Goal: Book appointment/travel/reservation

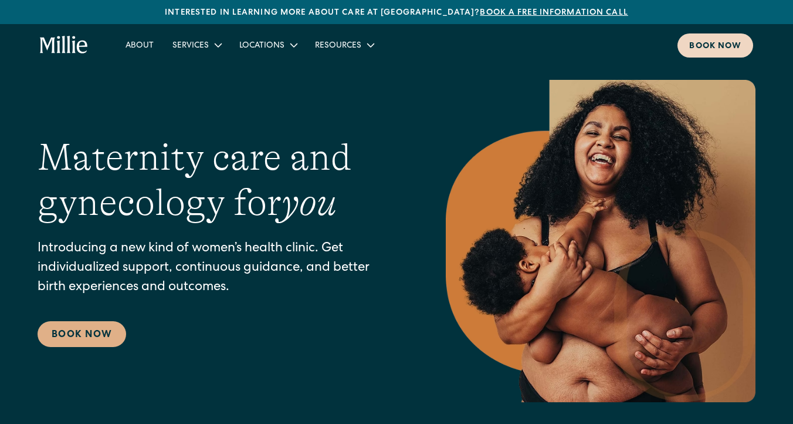
click at [718, 45] on div "Book now" at bounding box center [715, 46] width 52 height 12
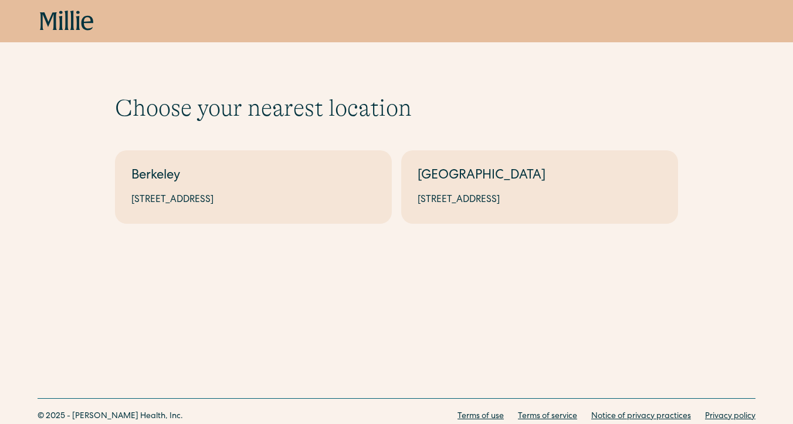
scroll to position [40, 0]
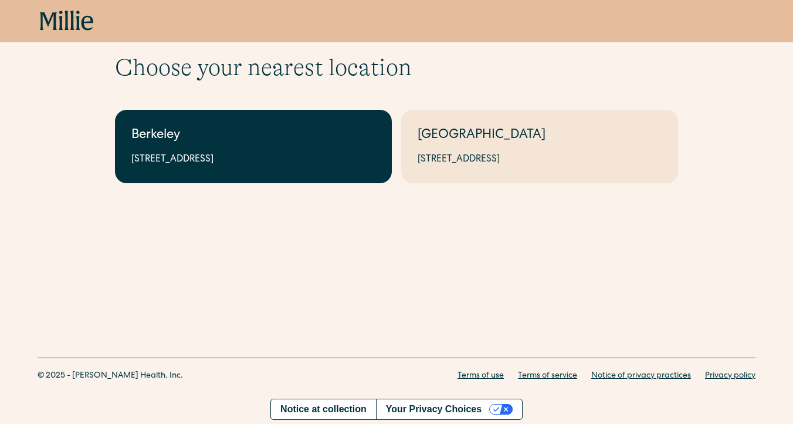
click at [316, 138] on div "Berkeley" at bounding box center [253, 135] width 244 height 19
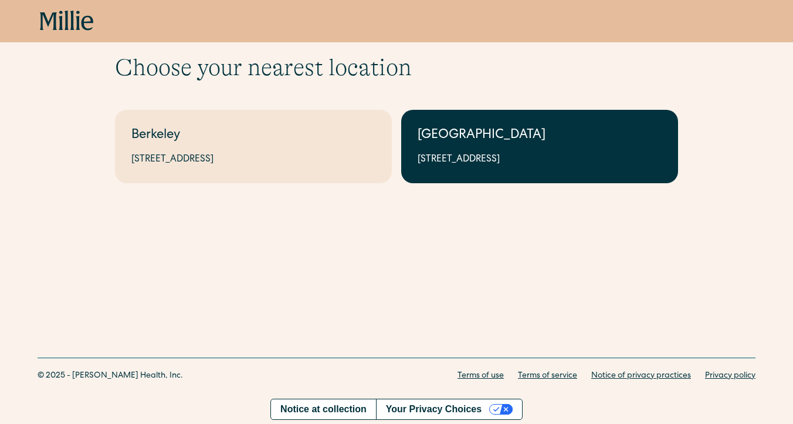
click at [517, 160] on div "1471 Saratoga Ave, Suite 101, San Jose, CA 95129" at bounding box center [540, 160] width 244 height 14
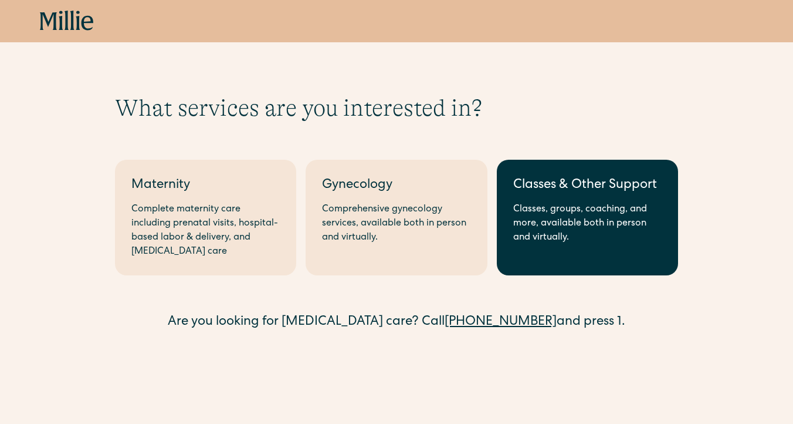
click at [588, 223] on div "Classes, groups, coaching, and more, available both in person and virtually." at bounding box center [587, 223] width 148 height 42
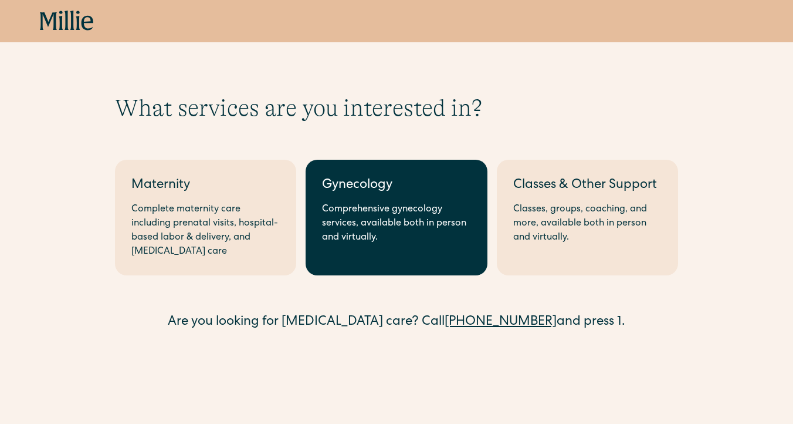
click at [372, 231] on div "Comprehensive gynecology services, available both in person and virtually." at bounding box center [396, 223] width 148 height 42
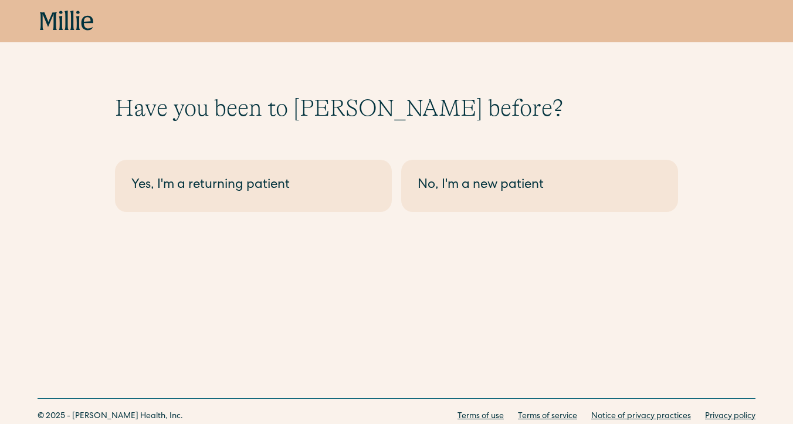
click at [71, 21] on icon at bounding box center [72, 20] width 4 height 19
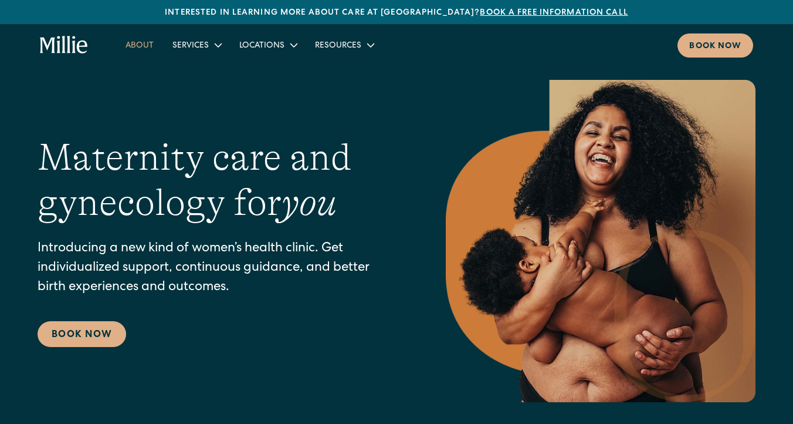
click at [144, 48] on link "About" at bounding box center [139, 44] width 47 height 19
